Goal: Task Accomplishment & Management: Complete application form

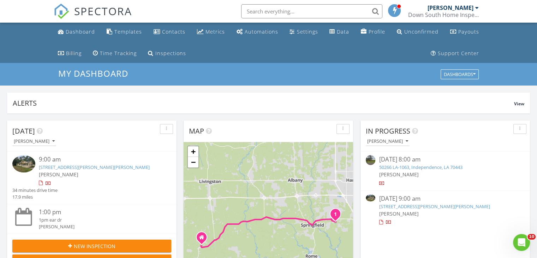
click at [445, 207] on link "13258 Jones Rd, Ponchatoula, LA 70454" at bounding box center [434, 206] width 111 height 6
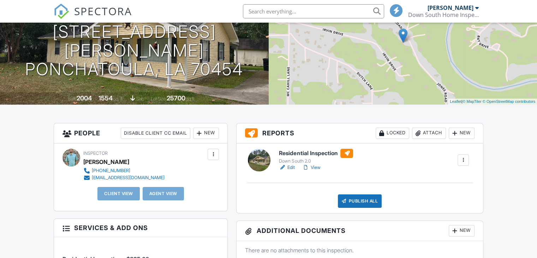
scroll to position [106, 0]
click at [207, 129] on div "New" at bounding box center [206, 132] width 26 height 11
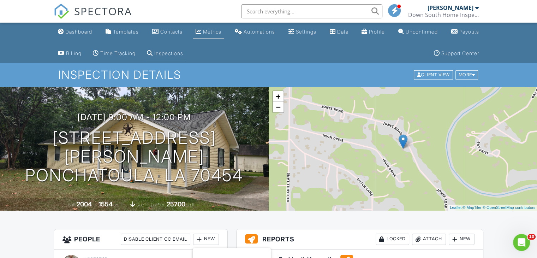
scroll to position [0, 0]
click at [166, 35] on link "Contacts" at bounding box center [167, 31] width 36 height 13
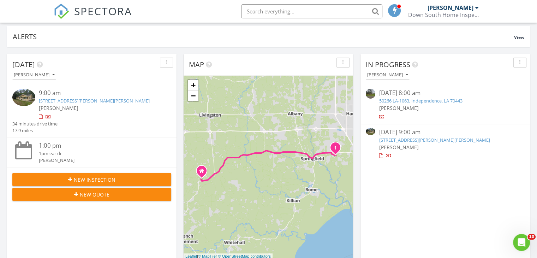
scroll to position [71, 0]
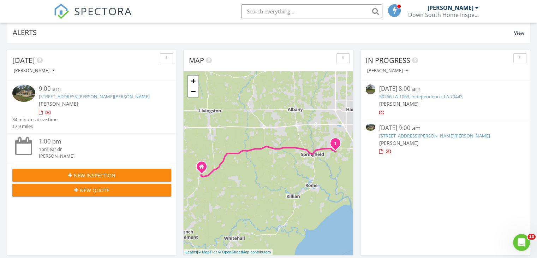
click at [445, 137] on link "13258 Jones Rd, Ponchatoula, LA 70454" at bounding box center [434, 135] width 111 height 6
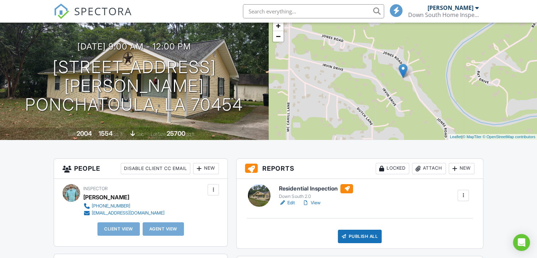
click at [209, 166] on div "New" at bounding box center [206, 168] width 26 height 11
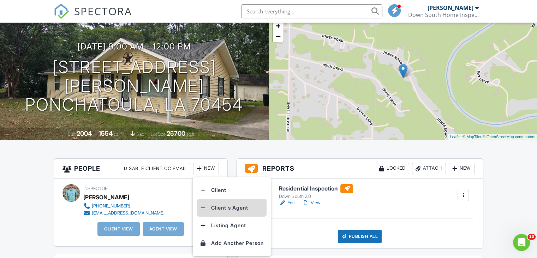
click at [228, 207] on li "Client's Agent" at bounding box center [232, 208] width 70 height 18
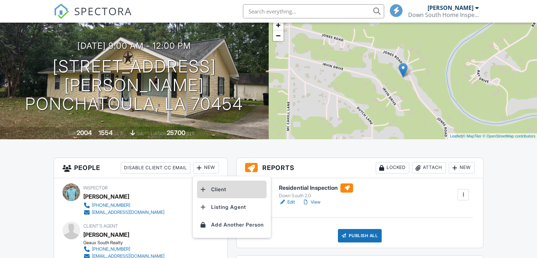
click at [218, 191] on li "Client" at bounding box center [232, 189] width 70 height 18
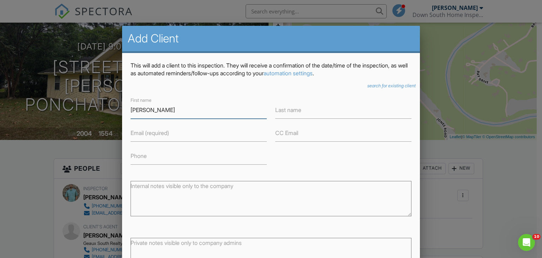
type input "[PERSON_NAME]"
type input "Garland"
click at [170, 157] on input "Phone" at bounding box center [199, 155] width 136 height 17
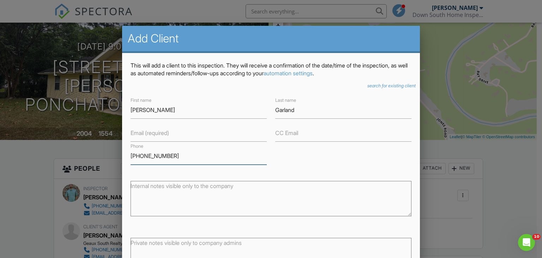
type input "[PHONE_NUMBER]"
click at [172, 138] on input "Email (required)" at bounding box center [199, 132] width 136 height 17
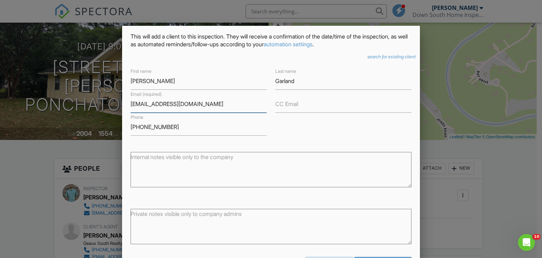
scroll to position [48, 0]
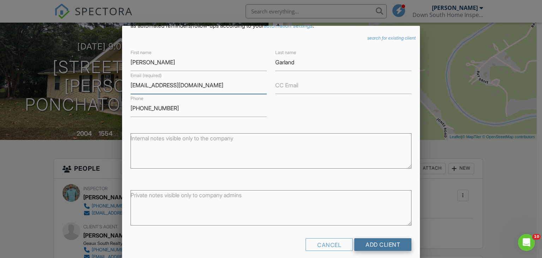
type input "[EMAIL_ADDRESS][DOMAIN_NAME]"
click at [371, 240] on input "Add Client" at bounding box center [382, 244] width 57 height 13
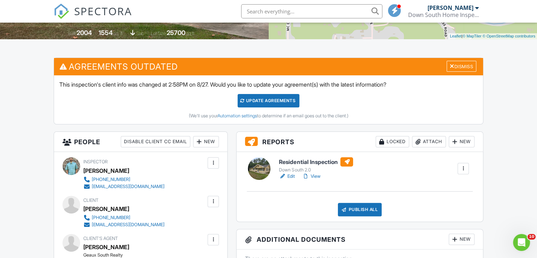
scroll to position [170, 0]
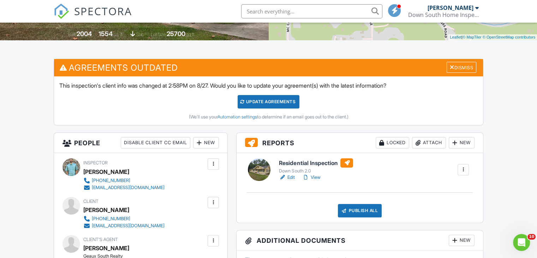
click at [269, 98] on div "Update Agreements" at bounding box center [269, 101] width 62 height 13
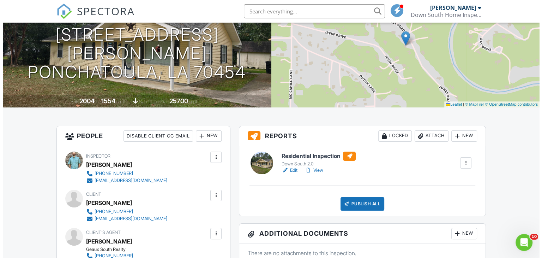
scroll to position [106, 0]
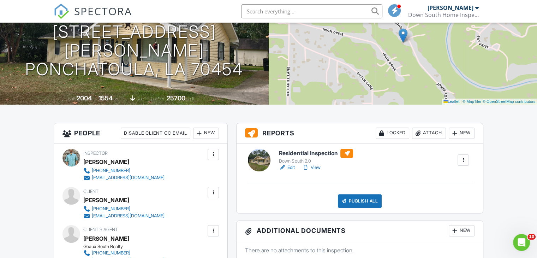
click at [361, 199] on div "Publish All" at bounding box center [360, 200] width 44 height 13
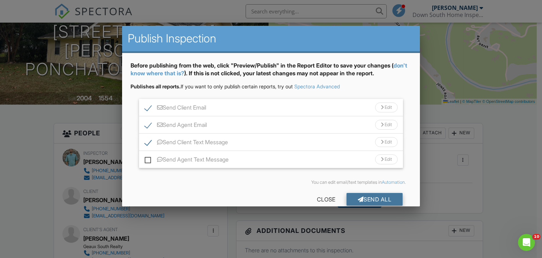
click at [370, 198] on div "Send All" at bounding box center [375, 199] width 56 height 13
